Goal: Find specific page/section: Find specific page/section

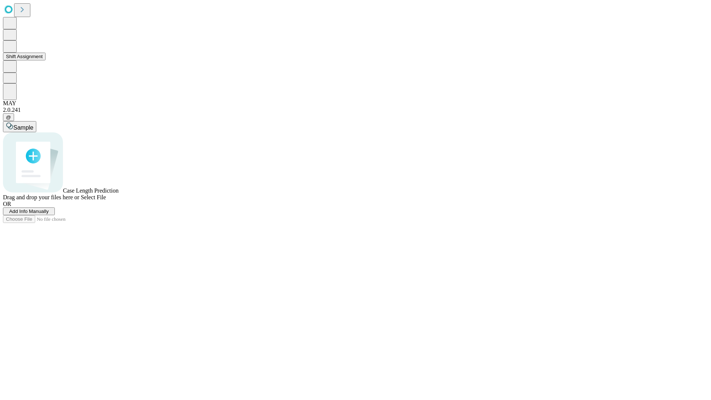
click at [46, 60] on button "Shift Assignment" at bounding box center [24, 57] width 43 height 8
